Goal: Transaction & Acquisition: Subscribe to service/newsletter

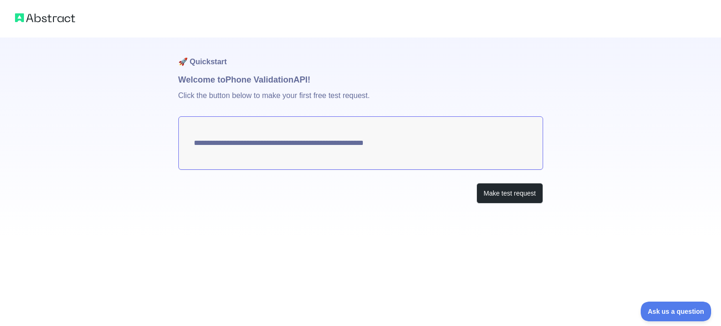
click at [374, 157] on textarea "**********" at bounding box center [360, 143] width 365 height 54
click at [494, 194] on button "Make test request" at bounding box center [510, 193] width 66 height 21
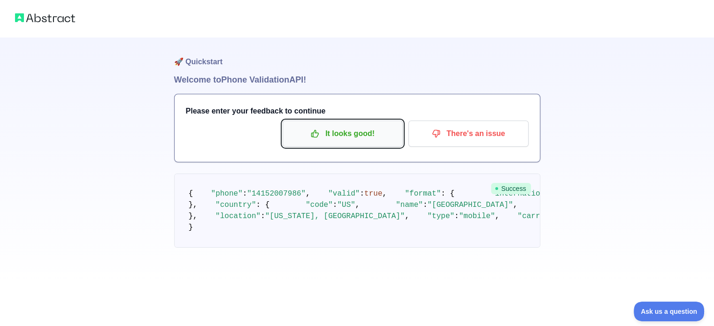
click at [363, 129] on p "It looks good!" at bounding box center [343, 134] width 106 height 16
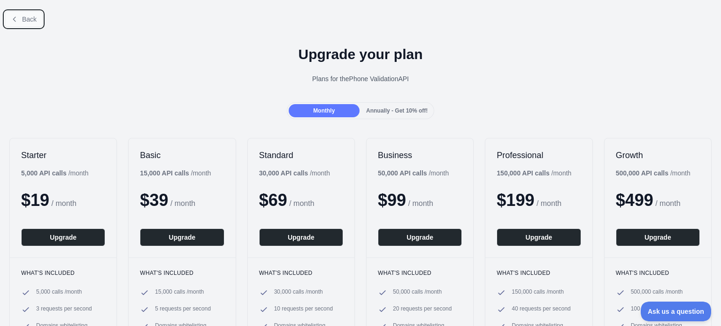
click at [20, 22] on button "Back" at bounding box center [24, 19] width 38 height 16
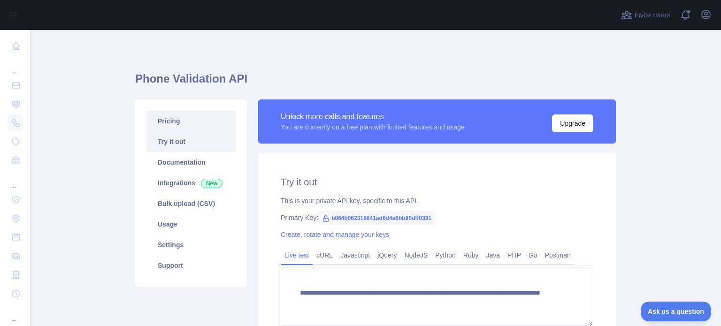
click at [166, 123] on link "Pricing" at bounding box center [190, 121] width 89 height 21
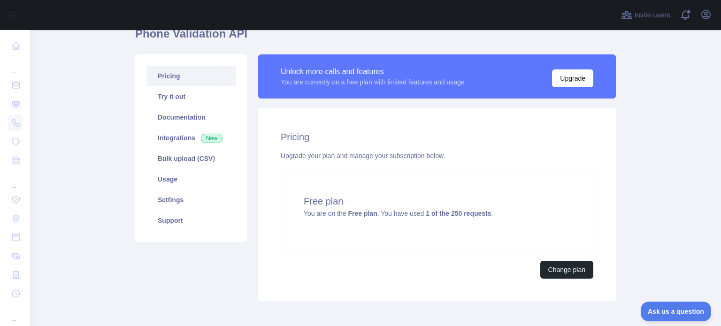
scroll to position [45, 0]
click at [177, 142] on link "Integrations New" at bounding box center [190, 138] width 89 height 21
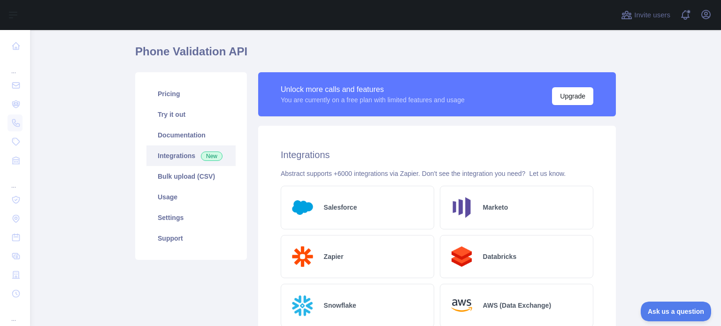
scroll to position [2, 0]
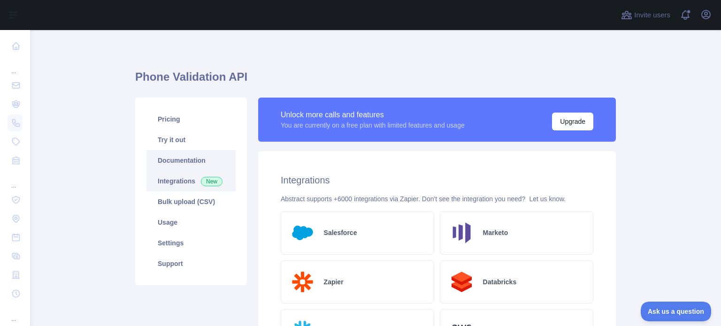
click at [205, 158] on link "Documentation" at bounding box center [190, 160] width 89 height 21
click at [181, 139] on link "Try it out" at bounding box center [190, 140] width 89 height 21
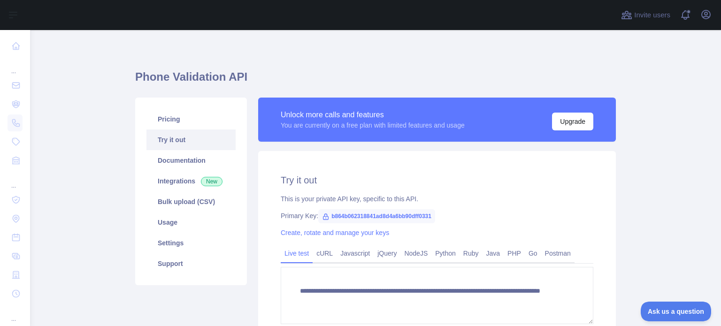
click at [329, 215] on span "b864b062318841ad8d4a6bb90dff0331" at bounding box center [376, 216] width 117 height 14
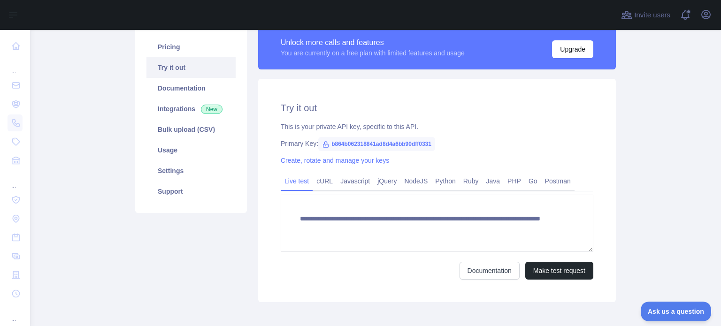
scroll to position [72, 0]
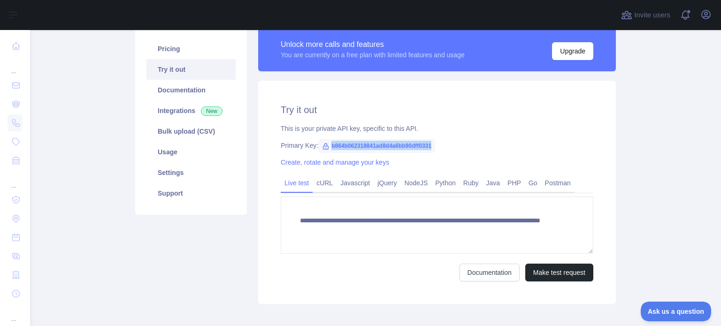
drag, startPoint x: 325, startPoint y: 145, endPoint x: 431, endPoint y: 149, distance: 105.3
click at [431, 149] on span "b864b062318841ad8d4a6bb90dff0331" at bounding box center [376, 146] width 117 height 14
copy span "b864b062318841ad8d4a6bb90dff0331"
click at [180, 134] on link "Bulk upload (CSV)" at bounding box center [190, 131] width 89 height 21
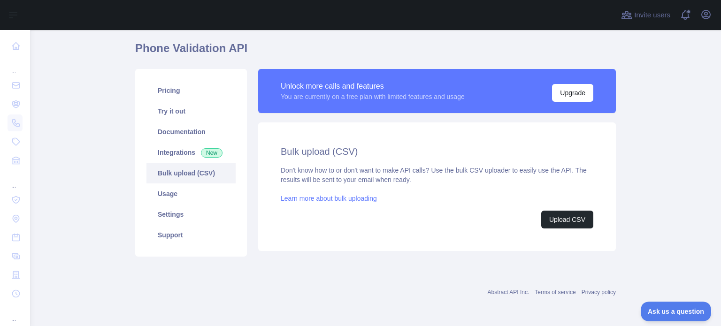
scroll to position [30, 0]
click at [178, 152] on link "Integrations New" at bounding box center [190, 153] width 89 height 21
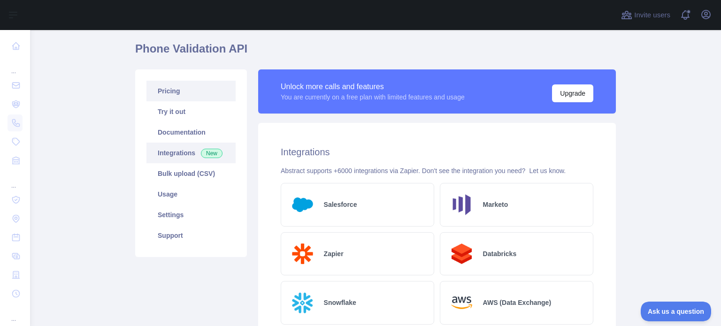
click at [179, 94] on link "Pricing" at bounding box center [190, 91] width 89 height 21
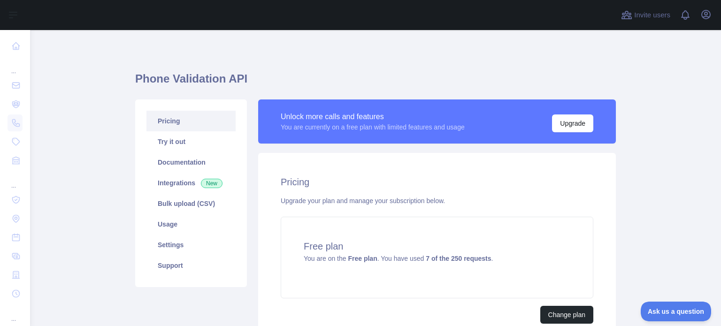
scroll to position [89, 0]
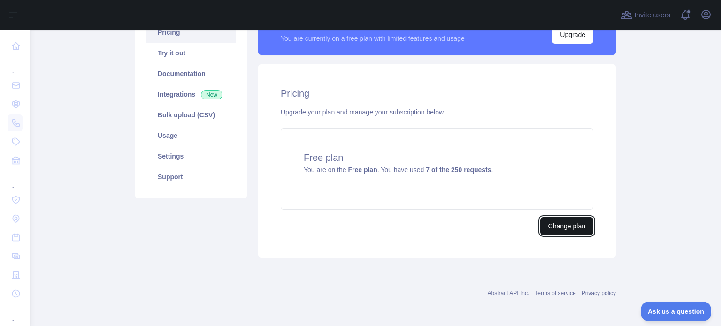
click at [553, 223] on button "Change plan" at bounding box center [566, 226] width 53 height 18
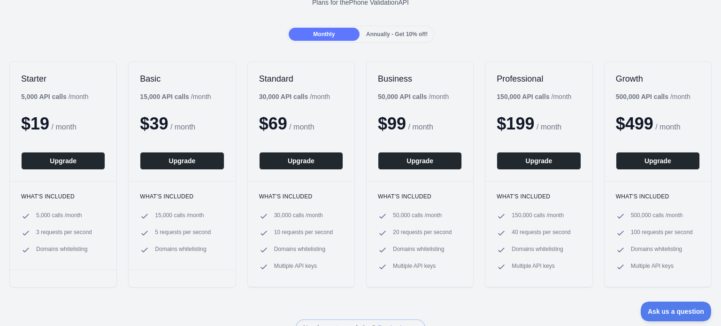
scroll to position [69, 0]
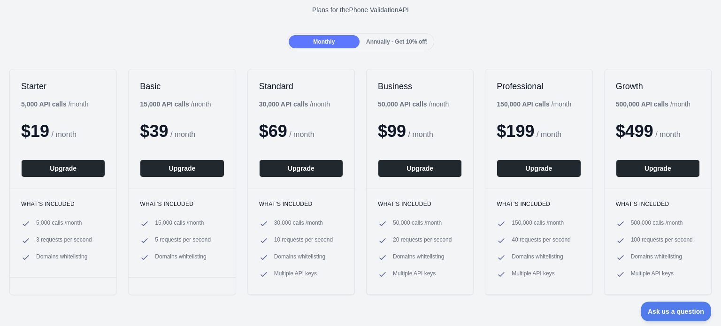
click at [389, 40] on span "Annually - Get 10% off!" at bounding box center [397, 41] width 62 height 7
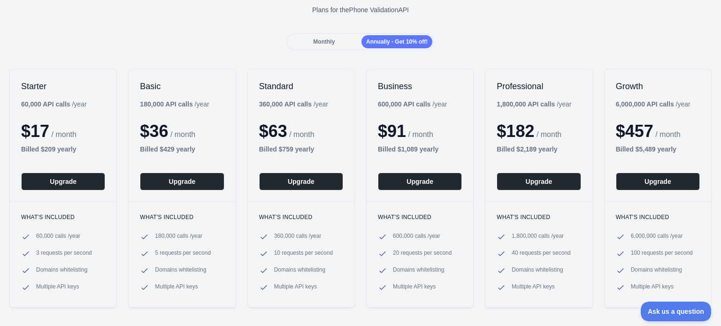
click at [337, 44] on div "Monthly" at bounding box center [324, 41] width 71 height 13
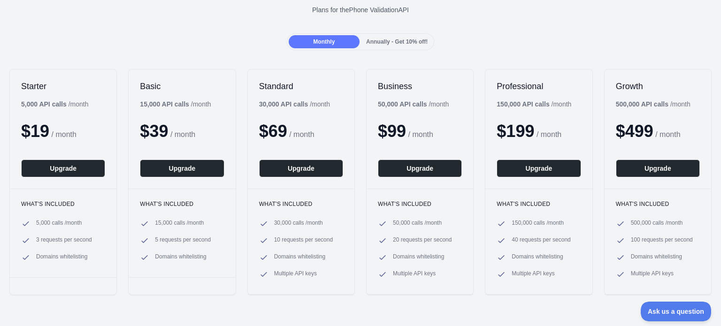
scroll to position [0, 0]
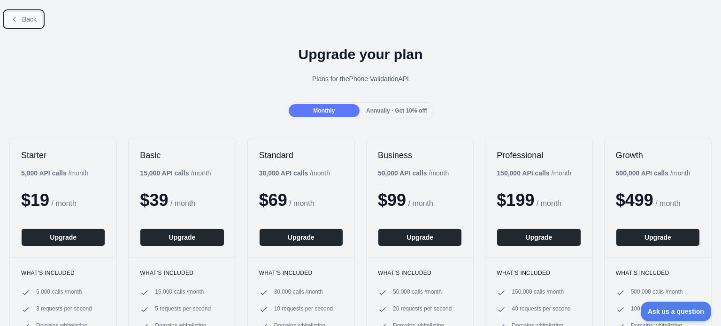
click at [30, 21] on span "Back" at bounding box center [29, 19] width 15 height 8
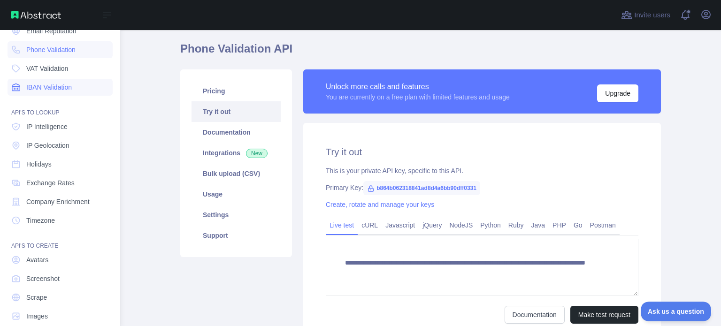
scroll to position [86, 0]
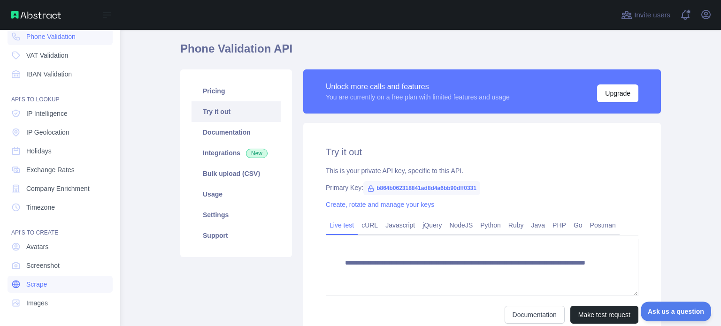
click at [46, 287] on span "Scrape" at bounding box center [36, 284] width 21 height 9
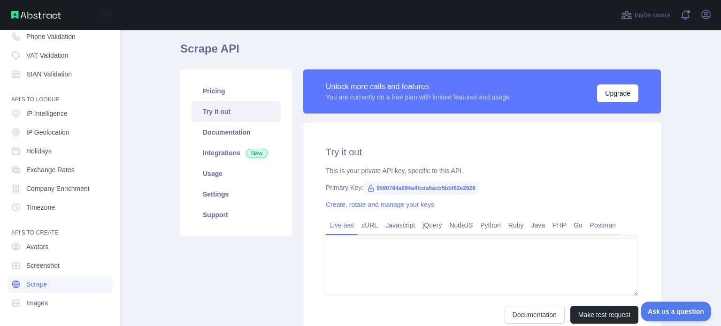
type textarea "**********"
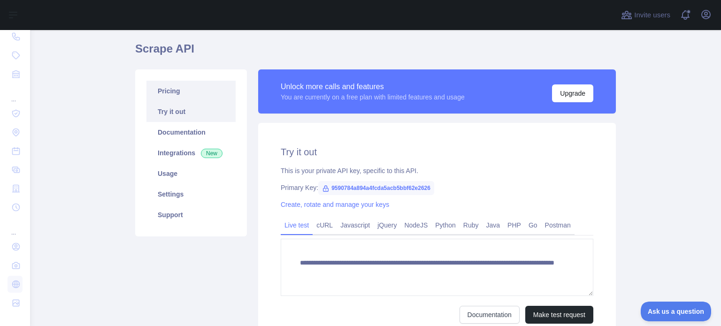
click at [177, 92] on link "Pricing" at bounding box center [190, 91] width 89 height 21
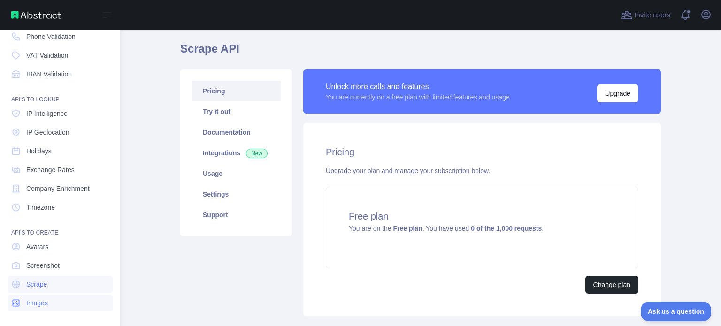
click at [33, 300] on span "Images" at bounding box center [37, 303] width 22 height 9
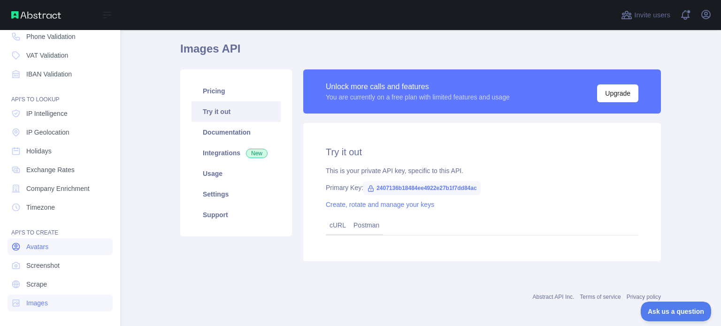
click at [44, 247] on span "Avatars" at bounding box center [37, 246] width 22 height 9
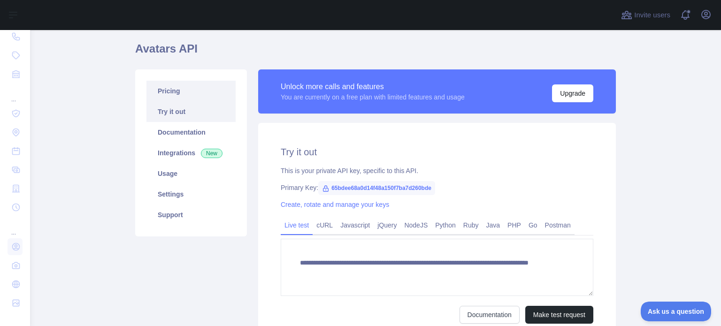
click at [191, 90] on link "Pricing" at bounding box center [190, 91] width 89 height 21
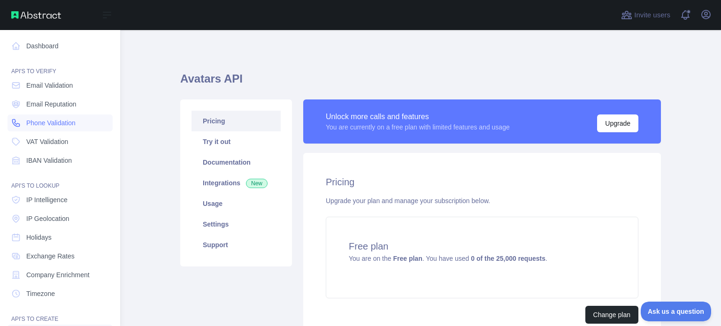
click at [66, 121] on span "Phone Validation" at bounding box center [50, 122] width 49 height 9
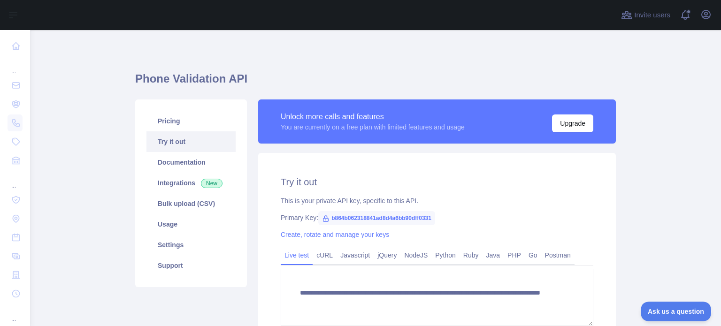
scroll to position [119, 0]
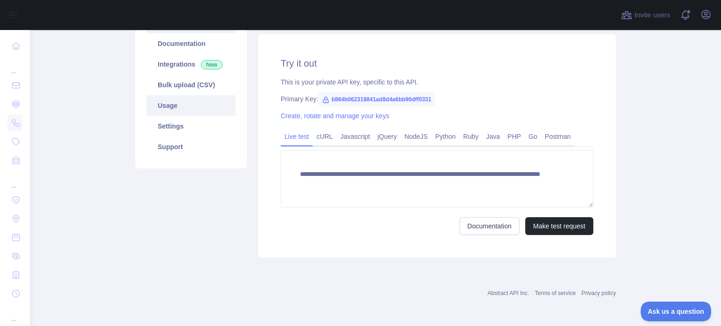
click at [207, 112] on link "Usage" at bounding box center [190, 105] width 89 height 21
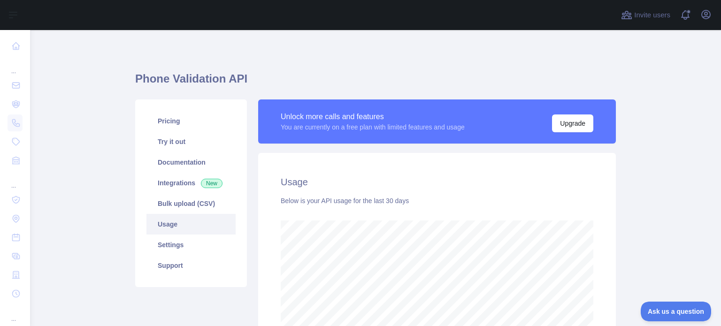
click at [552, 91] on h1 "Phone Validation API" at bounding box center [375, 82] width 481 height 23
click at [567, 87] on h1 "Phone Validation API" at bounding box center [375, 82] width 481 height 23
click at [584, 89] on h1 "Phone Validation API" at bounding box center [375, 82] width 481 height 23
click at [190, 124] on link "Pricing" at bounding box center [190, 121] width 89 height 21
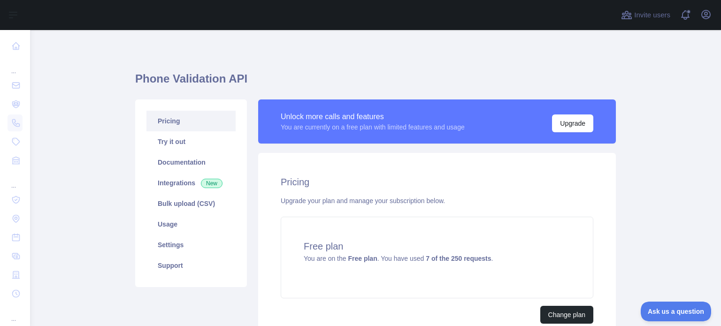
scroll to position [89, 0]
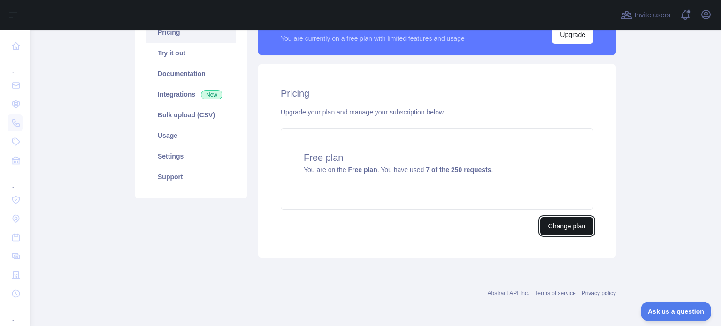
click at [542, 226] on button "Change plan" at bounding box center [566, 226] width 53 height 18
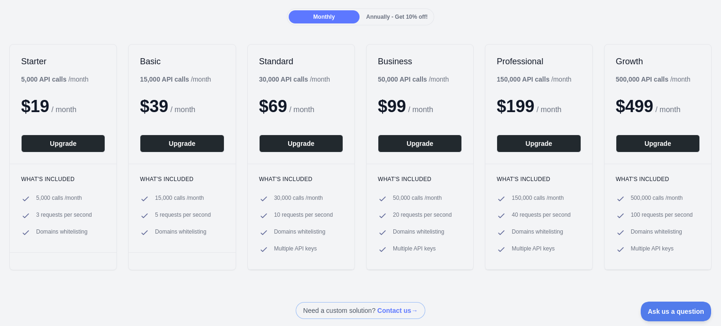
scroll to position [98, 0]
